Goal: Transaction & Acquisition: Purchase product/service

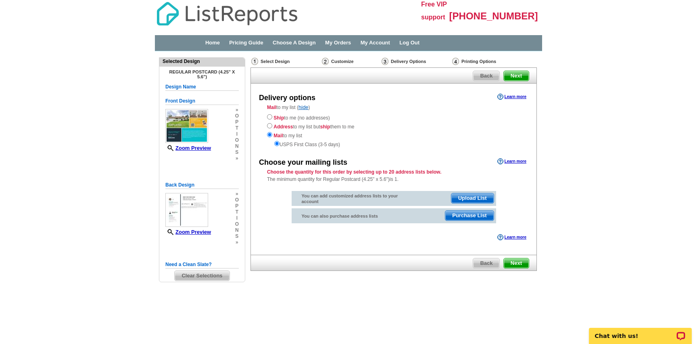
click at [475, 217] on span "Purchase List" at bounding box center [469, 215] width 48 height 10
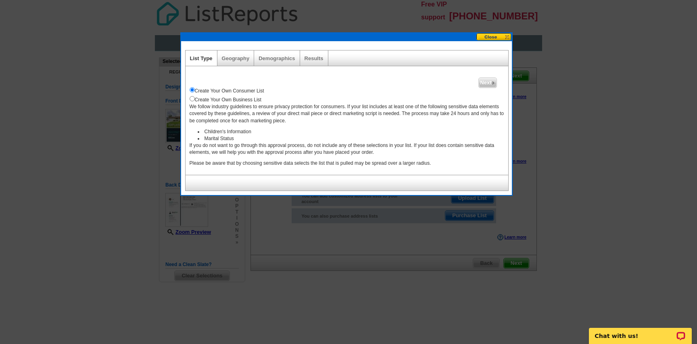
click at [233, 53] on div "Geography" at bounding box center [235, 57] width 37 height 15
click at [237, 58] on link "Geography" at bounding box center [236, 58] width 28 height 6
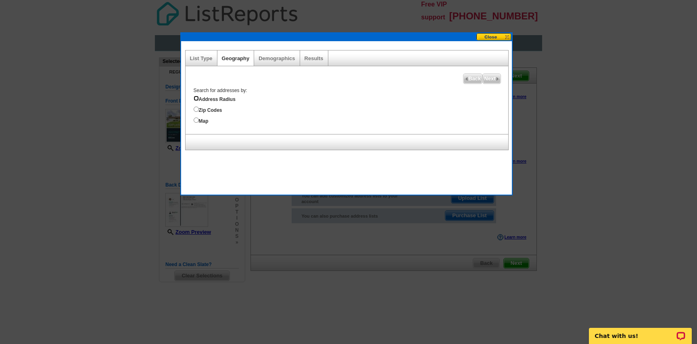
click at [195, 98] on input "Address Radius" at bounding box center [196, 98] width 5 height 5
radio input "true"
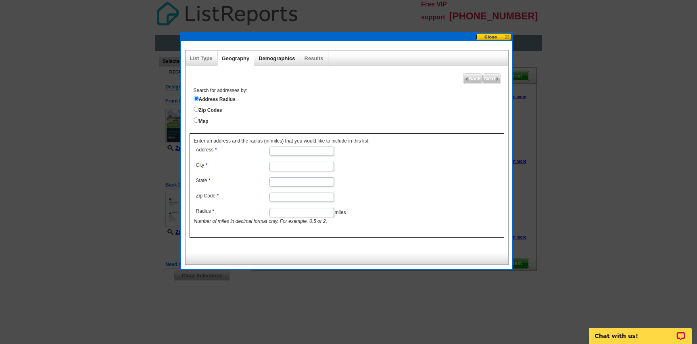
click at [274, 61] on link "Demographics" at bounding box center [276, 58] width 36 height 6
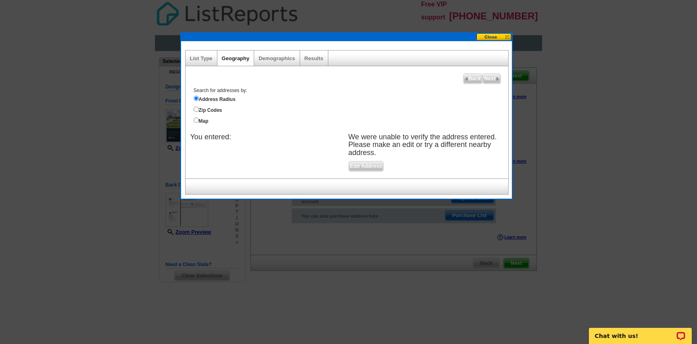
click at [234, 57] on link "Geography" at bounding box center [236, 58] width 28 height 6
click at [193, 59] on link "List Type" at bounding box center [201, 58] width 23 height 6
click at [197, 120] on input "Map" at bounding box center [196, 119] width 5 height 5
radio input "true"
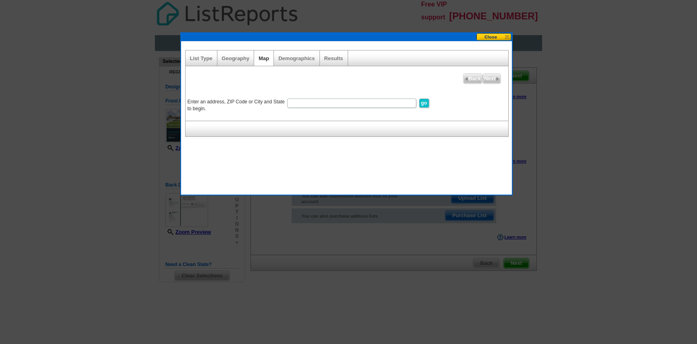
click at [307, 105] on input "Enter an address, ZIP Code or City and State to begin." at bounding box center [351, 102] width 129 height 9
type input "84092"
click at [420, 102] on input "go" at bounding box center [424, 102] width 10 height 9
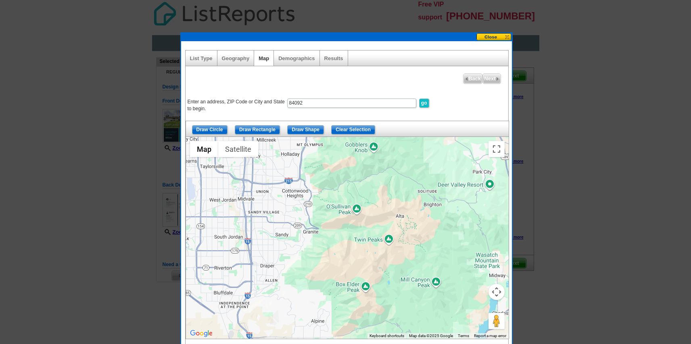
click at [486, 36] on button at bounding box center [493, 37] width 35 height 8
